Goal: Task Accomplishment & Management: Use online tool/utility

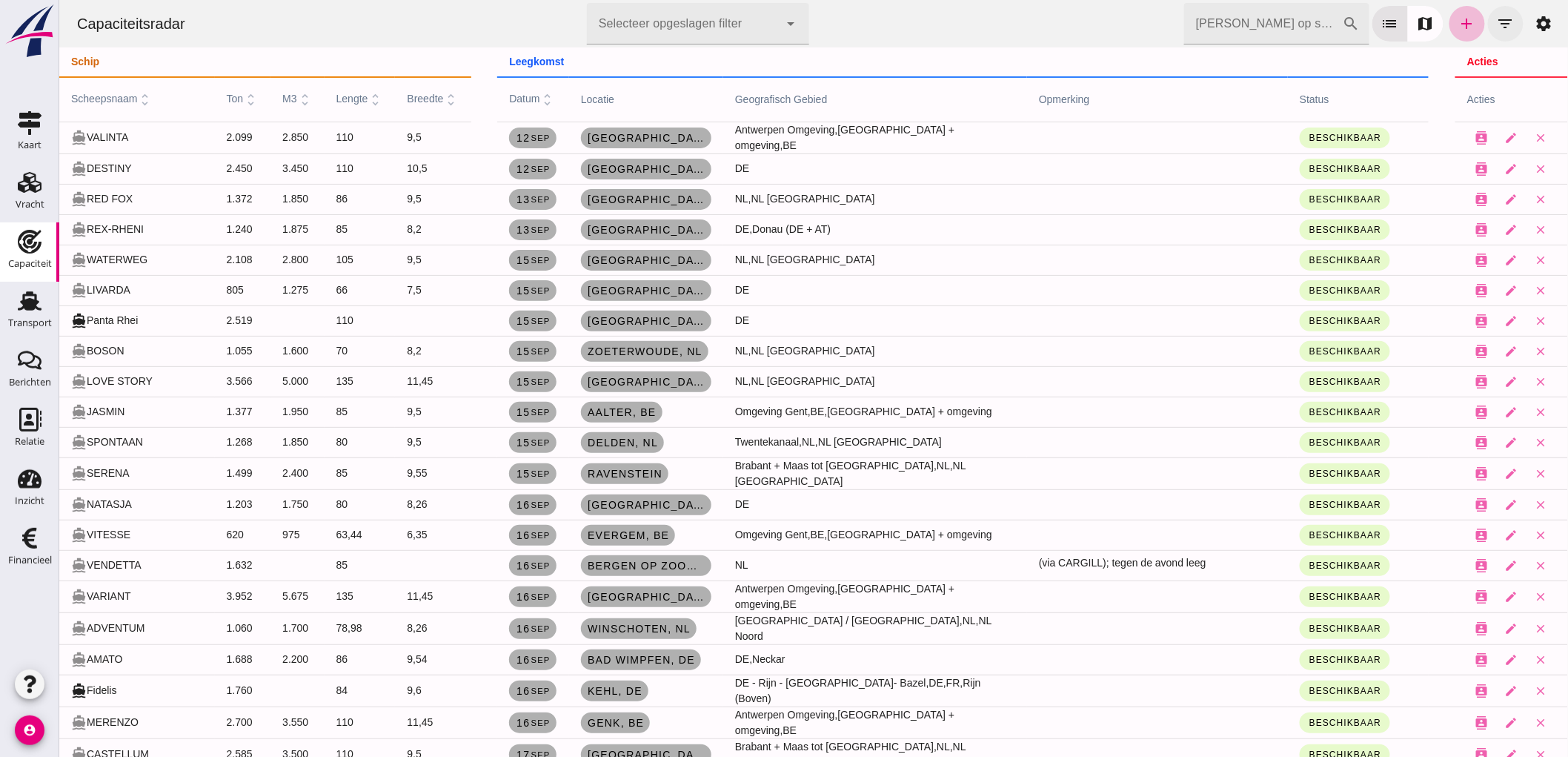
click at [1496, 25] on icon "filter_list" at bounding box center [1505, 24] width 18 height 18
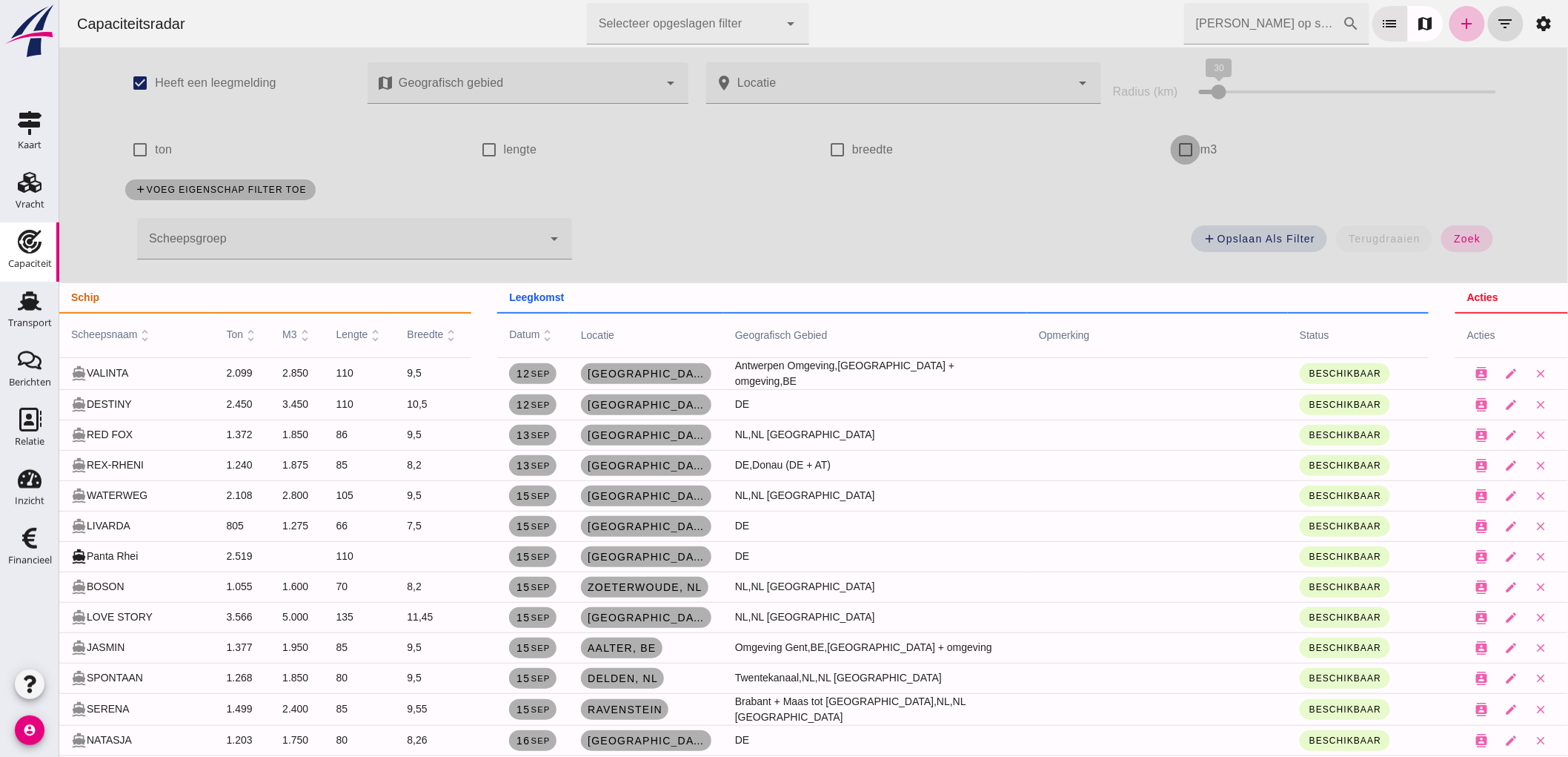
click at [1181, 155] on input "m3" at bounding box center [1184, 149] width 29 height 29
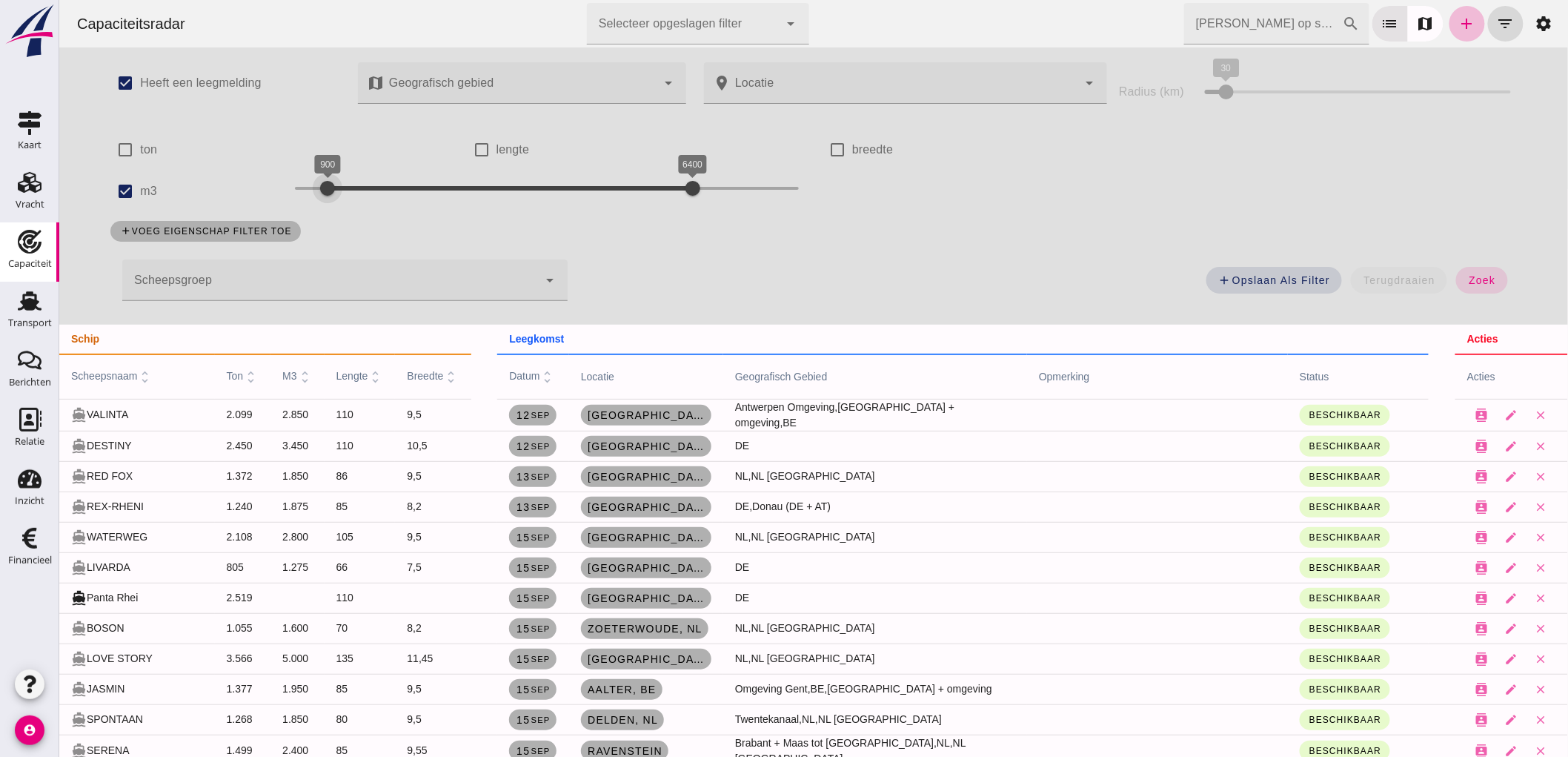
drag, startPoint x: 290, startPoint y: 194, endPoint x: 323, endPoint y: 212, distance: 37.6
click at [323, 212] on div "check_box Heeft een leegmelding map Geografisch gebied Geografisch gebied cance…" at bounding box center [812, 186] width 1435 height 278
drag, startPoint x: 693, startPoint y: 200, endPoint x: 798, endPoint y: 194, distance: 105.2
click at [424, 227] on div "check_box Heeft een leegmelding map Geografisch gebied Geografisch gebied cance…" at bounding box center [812, 186] width 1435 height 278
click at [1469, 265] on div "add Opslaan als filter terugdraaien zoek" at bounding box center [1051, 284] width 949 height 53
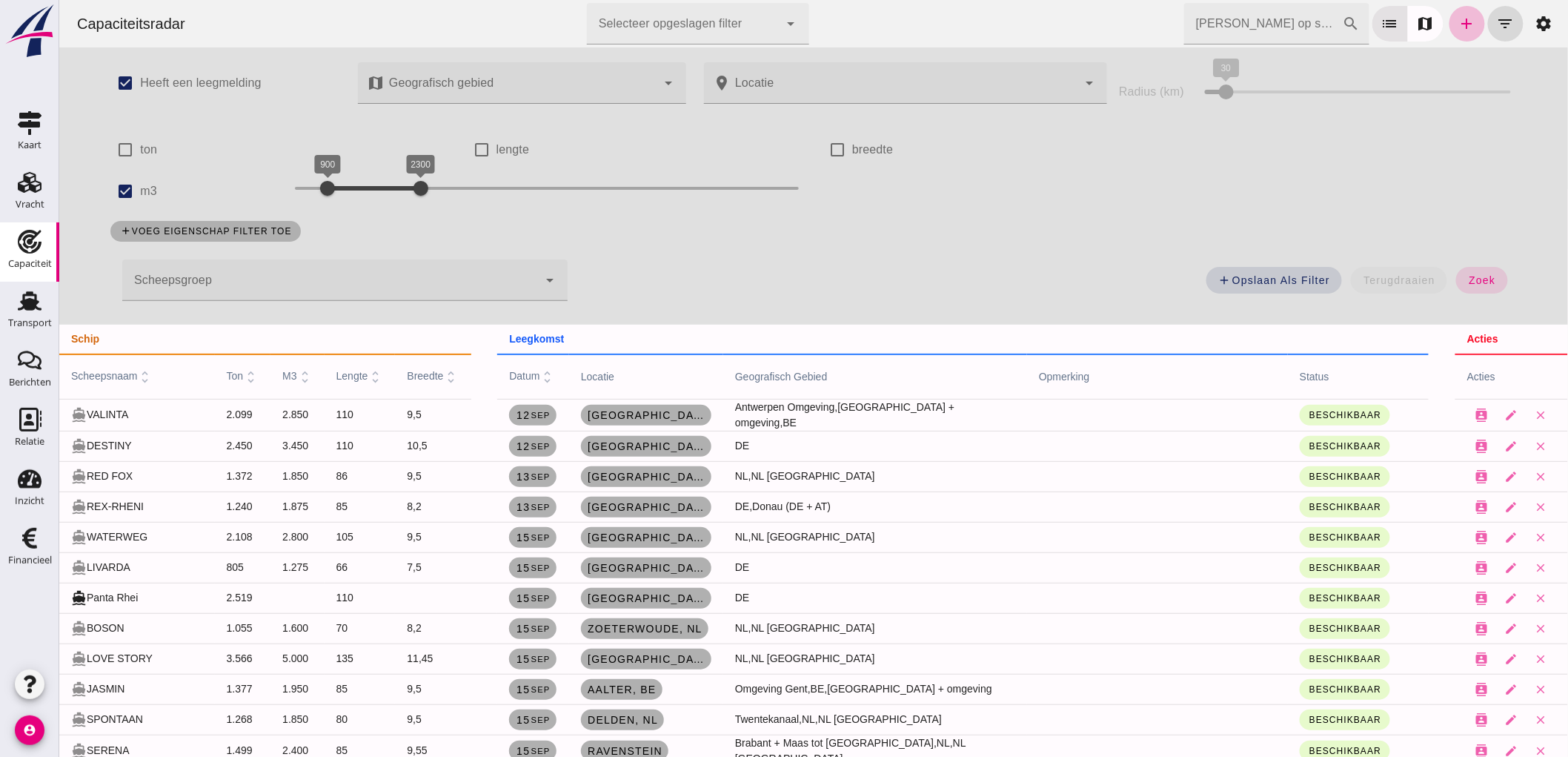
drag, startPoint x: 1469, startPoint y: 279, endPoint x: 1278, endPoint y: 329, distance: 197.4
click at [1469, 280] on span "zoek" at bounding box center [1481, 279] width 27 height 12
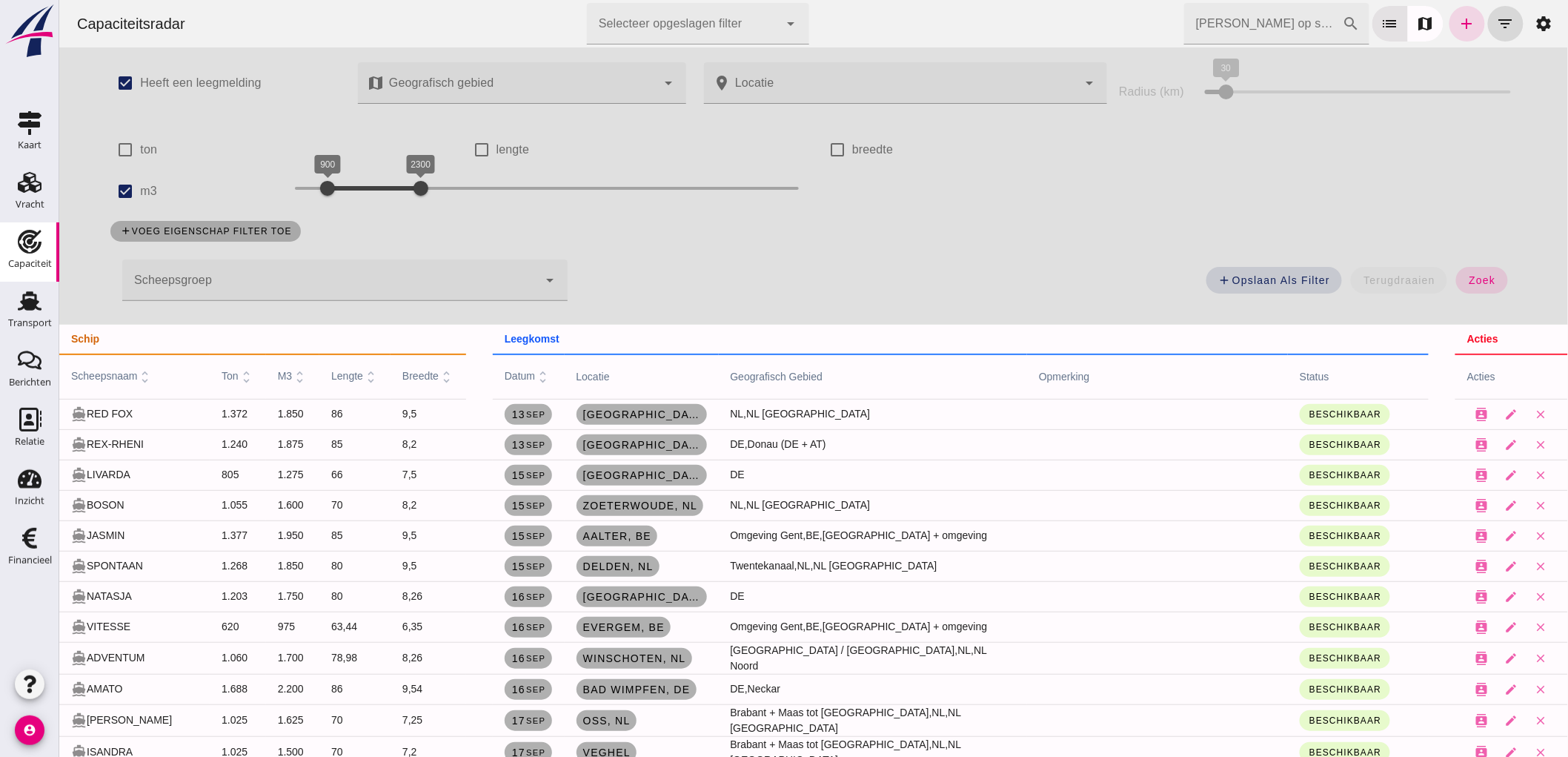
drag, startPoint x: 117, startPoint y: 189, endPoint x: 130, endPoint y: 186, distance: 13.3
click at [118, 189] on input "m3" at bounding box center [124, 190] width 29 height 29
checkbox input "false"
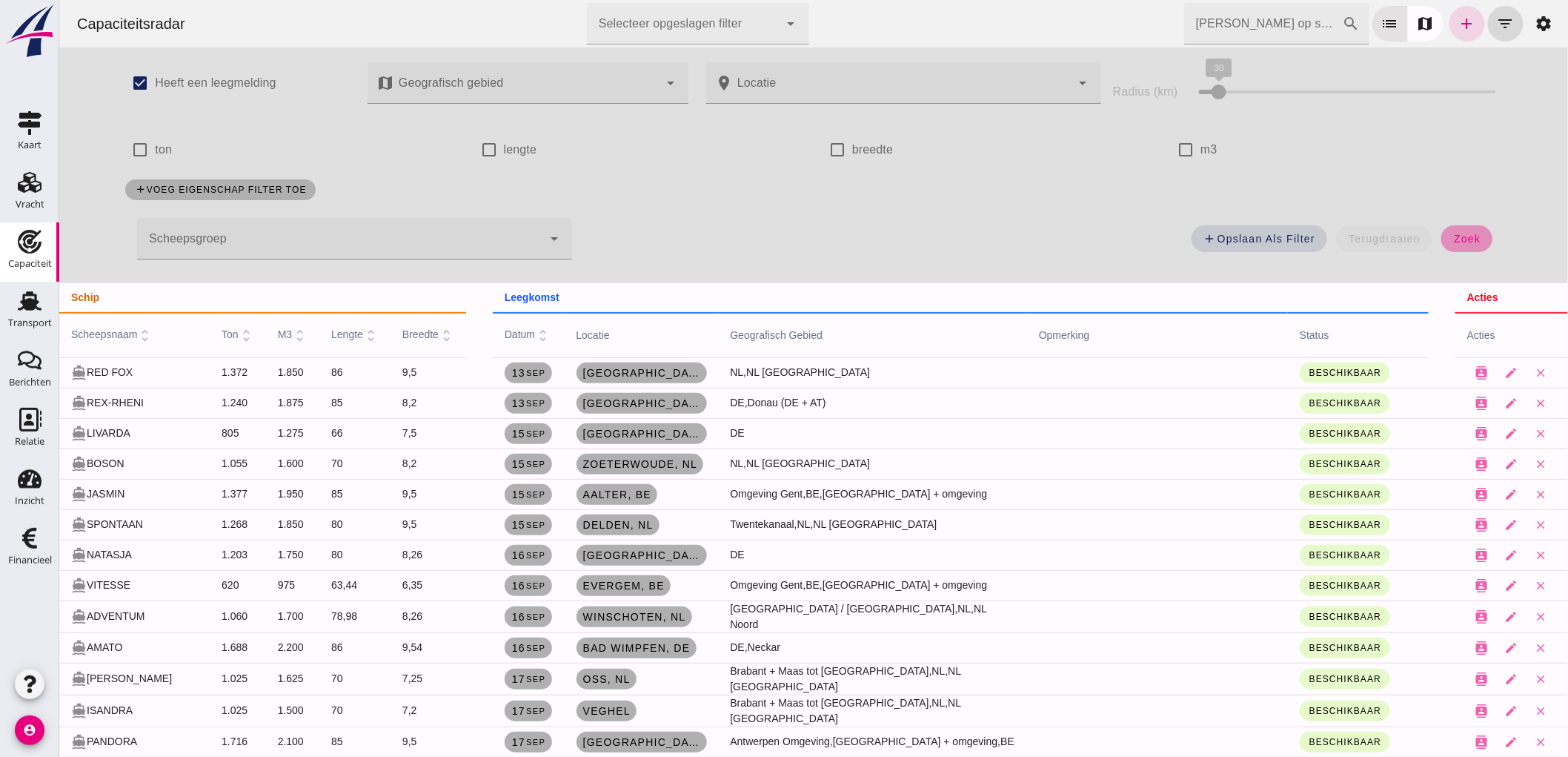
click at [1482, 229] on button "zoek" at bounding box center [1467, 239] width 51 height 27
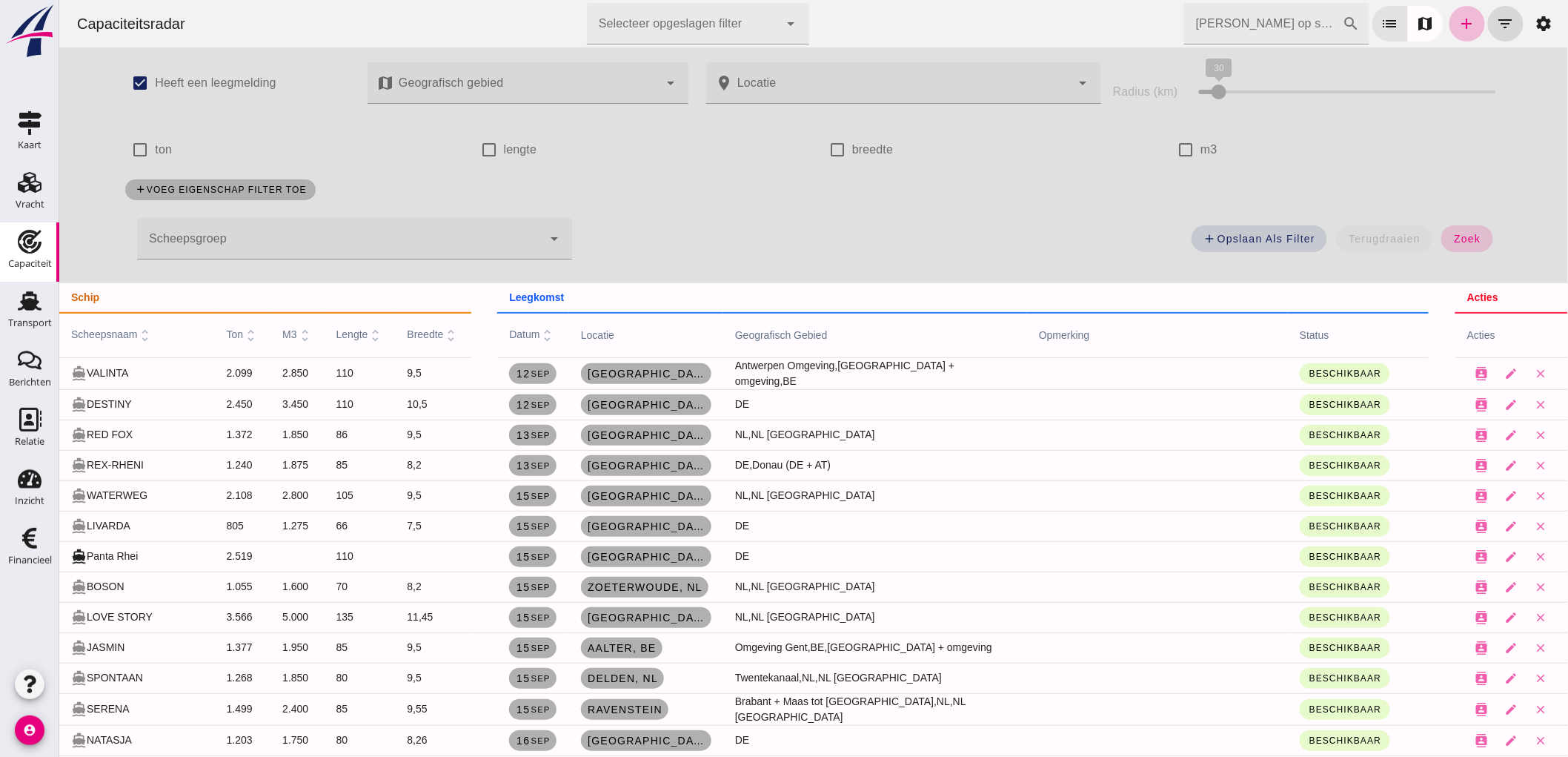
click at [1465, 240] on span "zoek" at bounding box center [1466, 239] width 27 height 12
click at [1536, 372] on button "close" at bounding box center [1541, 373] width 29 height 29
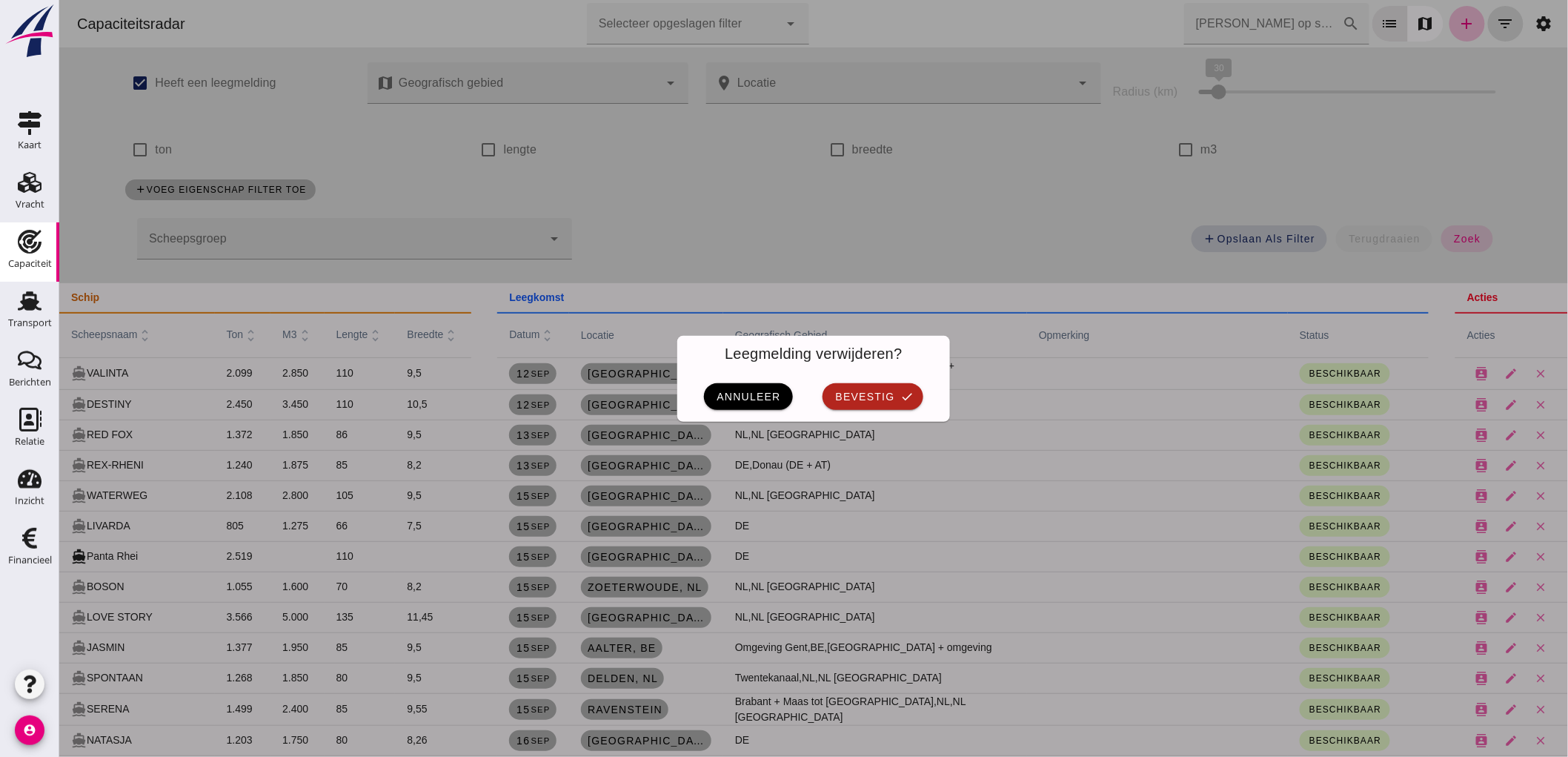
click at [841, 378] on div "annuleer bevestig check" at bounding box center [813, 396] width 273 height 50
click at [844, 391] on span "bevestig" at bounding box center [863, 396] width 60 height 12
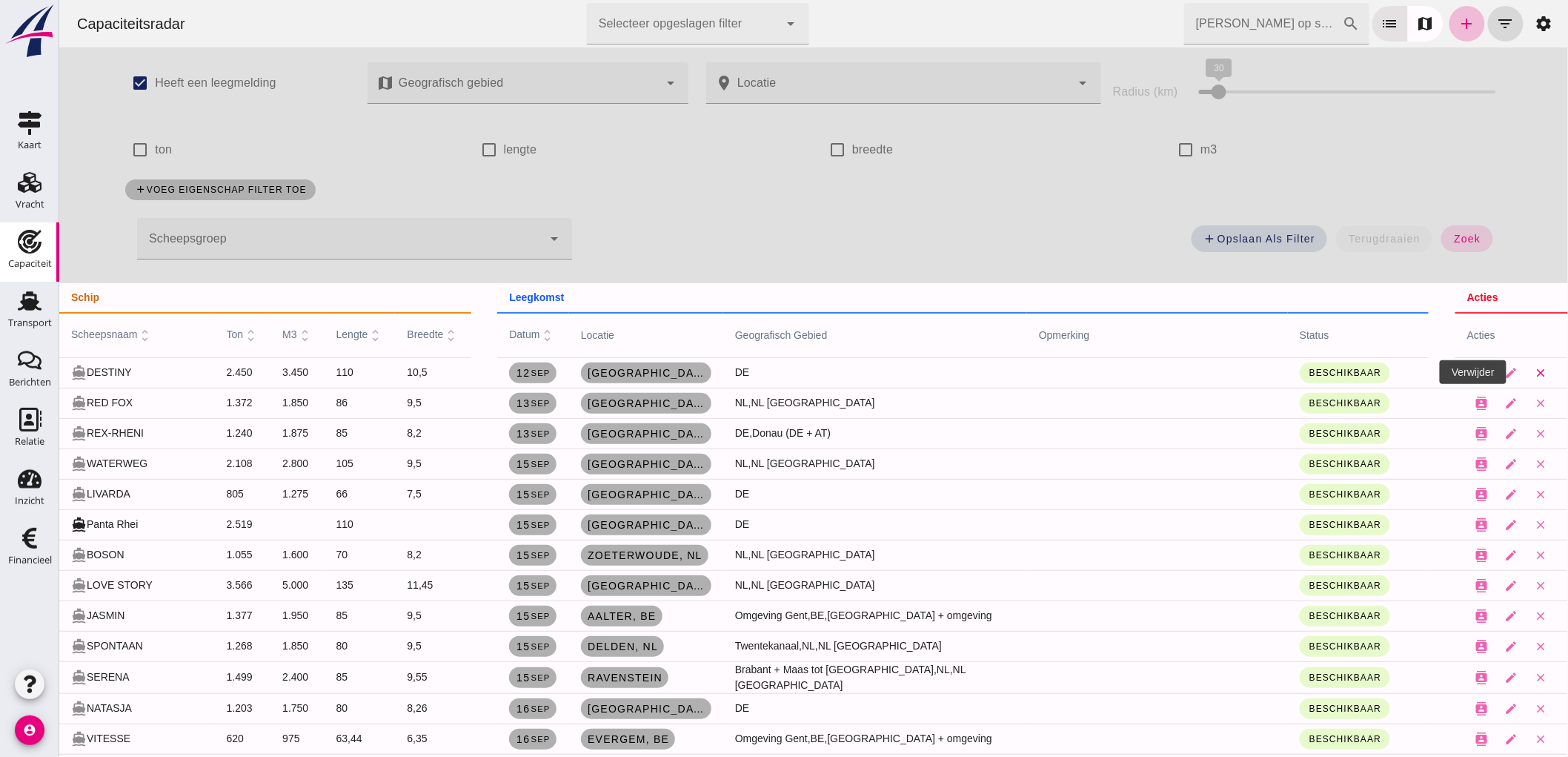
click at [1534, 376] on icon "close" at bounding box center [1541, 372] width 13 height 13
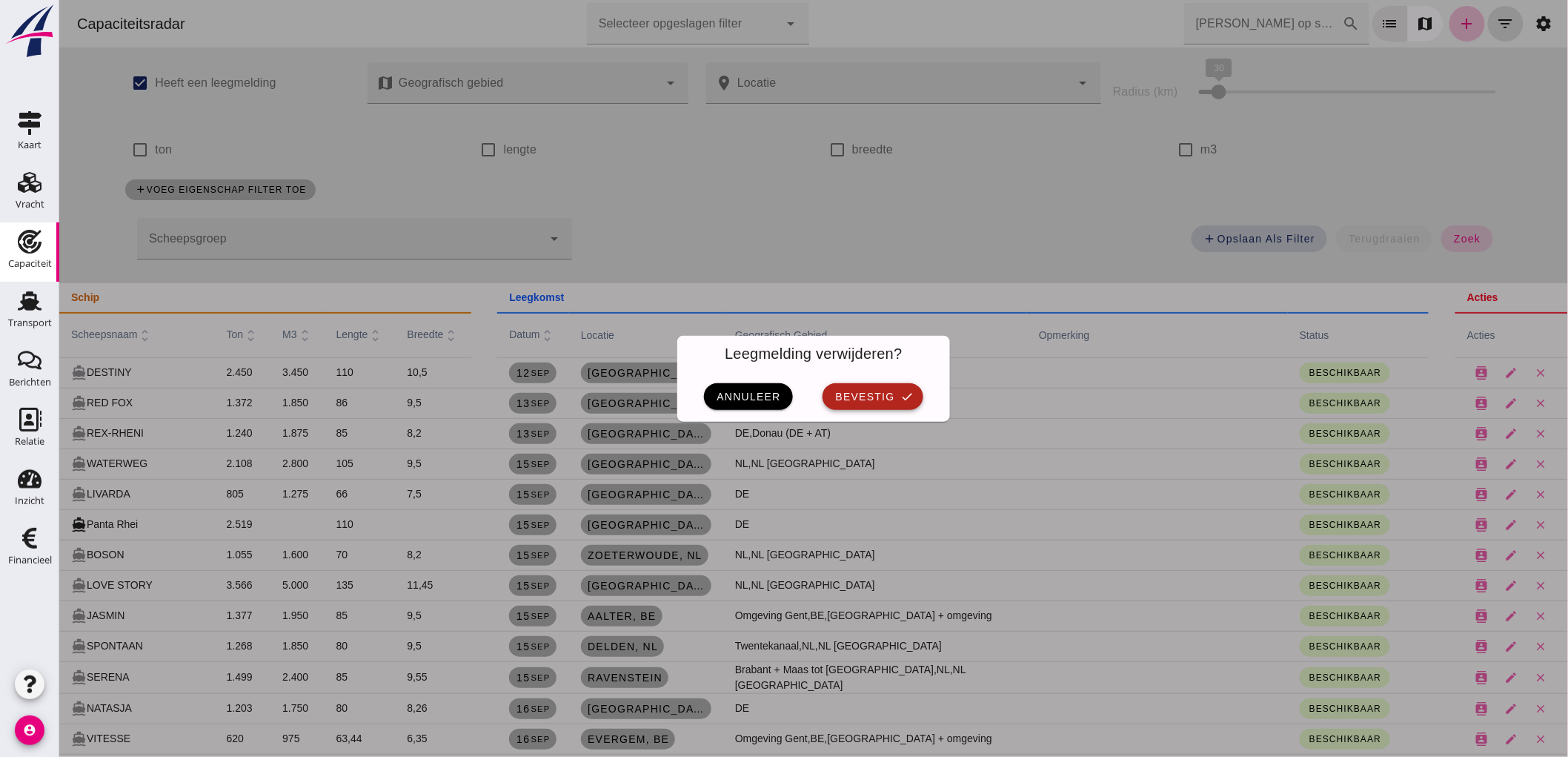
click at [836, 403] on button "bevestig check" at bounding box center [872, 396] width 100 height 27
